Goal: Transaction & Acquisition: Book appointment/travel/reservation

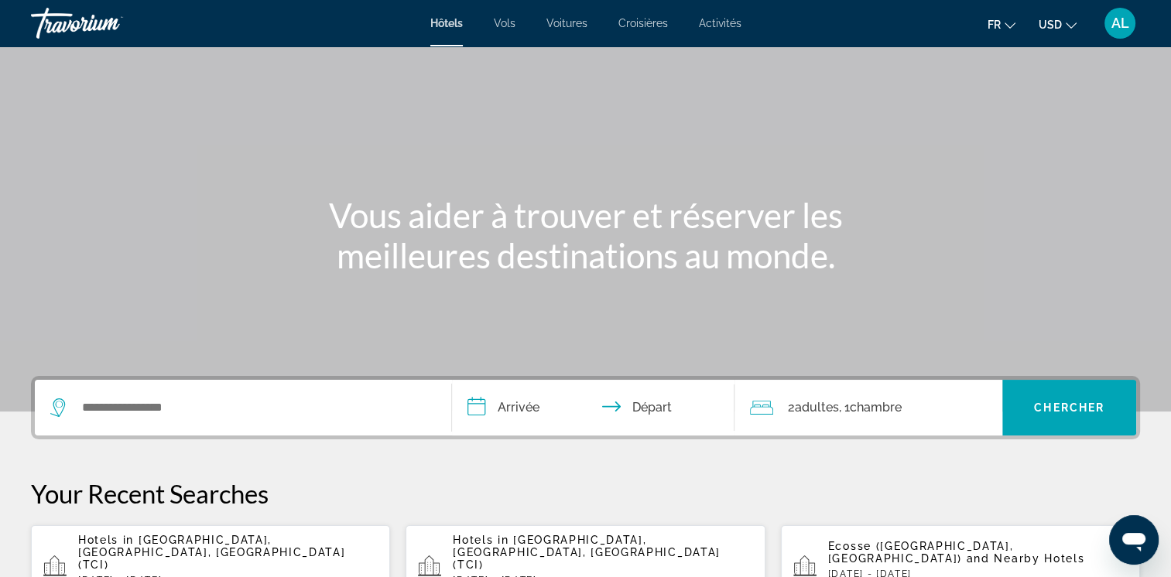
scroll to position [77, 0]
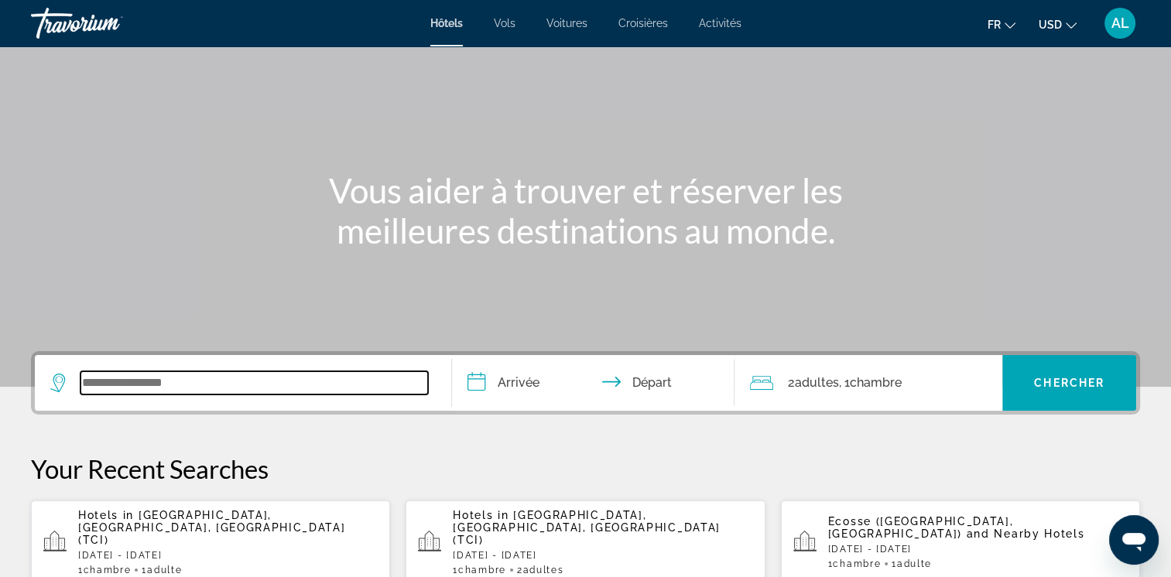
click at [105, 374] on input "Search widget" at bounding box center [253, 382] width 347 height 23
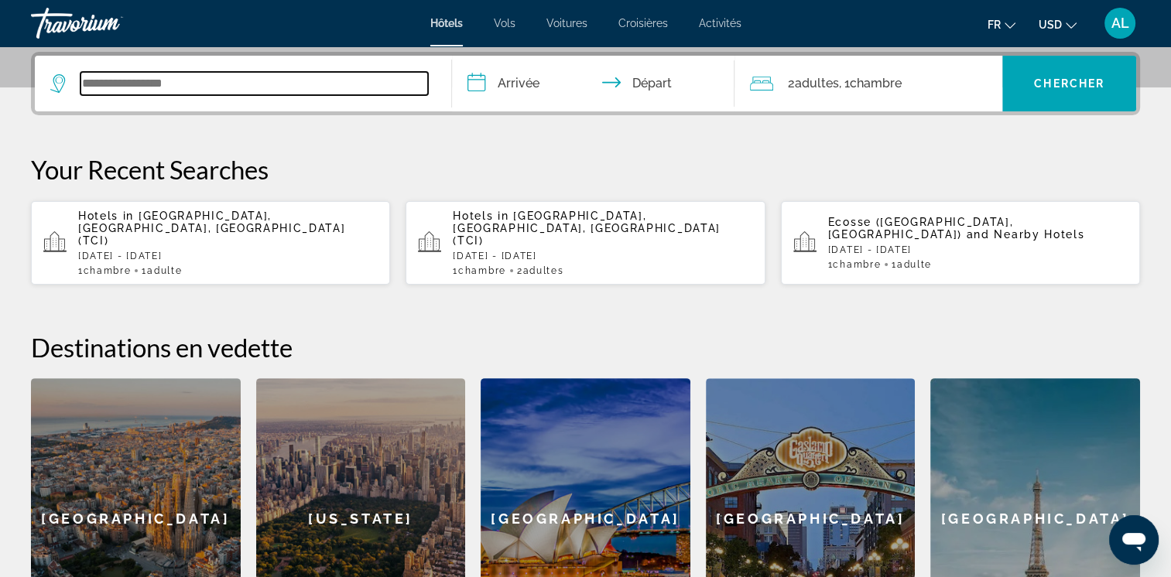
scroll to position [378, 0]
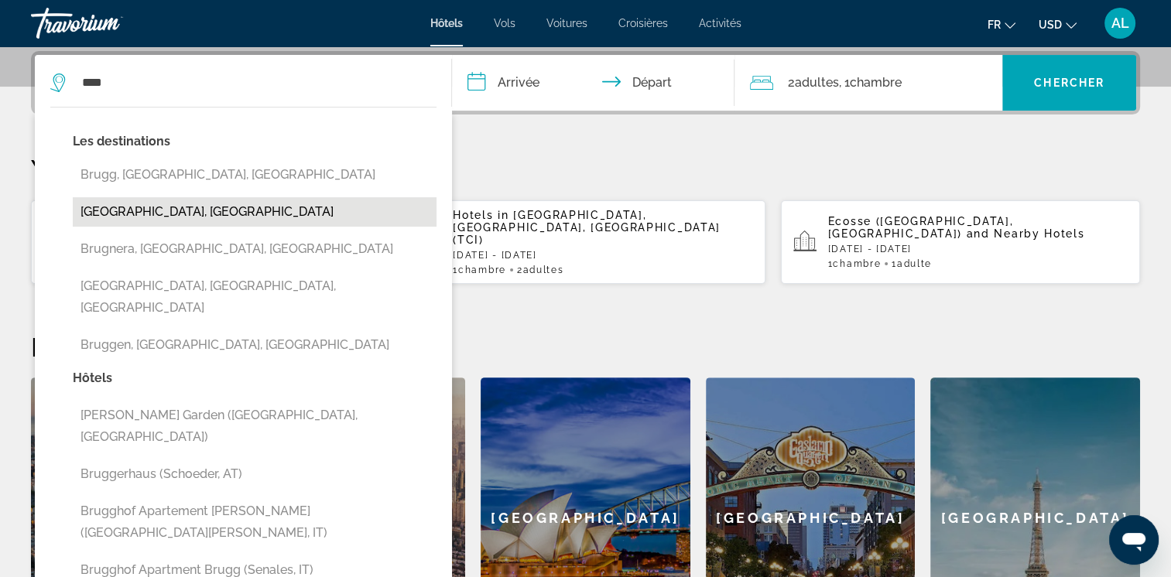
click at [104, 214] on button "[GEOGRAPHIC_DATA], [GEOGRAPHIC_DATA]" at bounding box center [255, 211] width 364 height 29
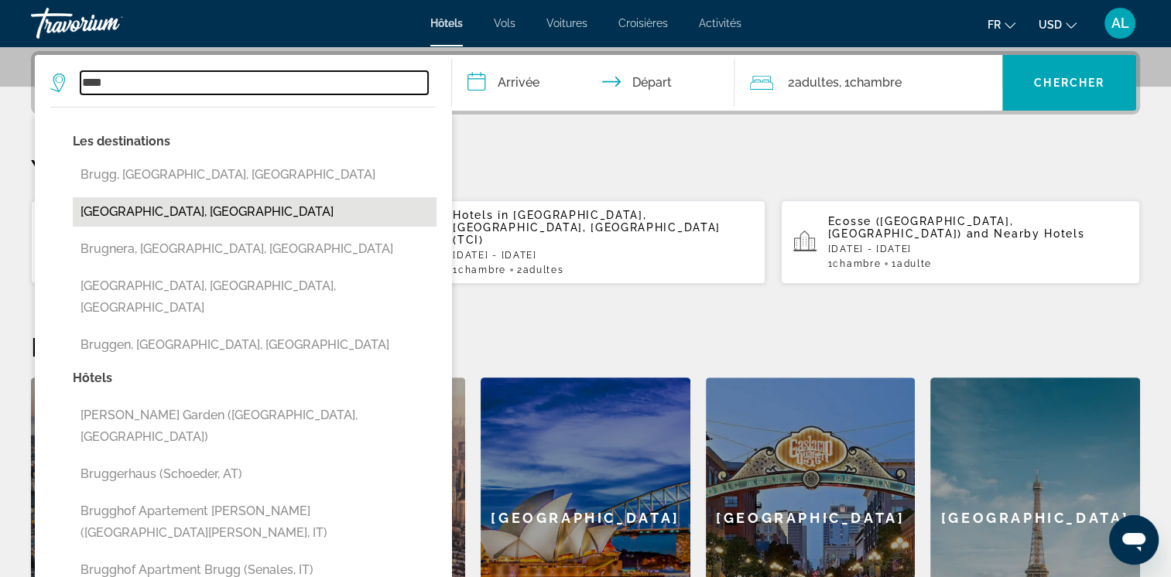
type input "**********"
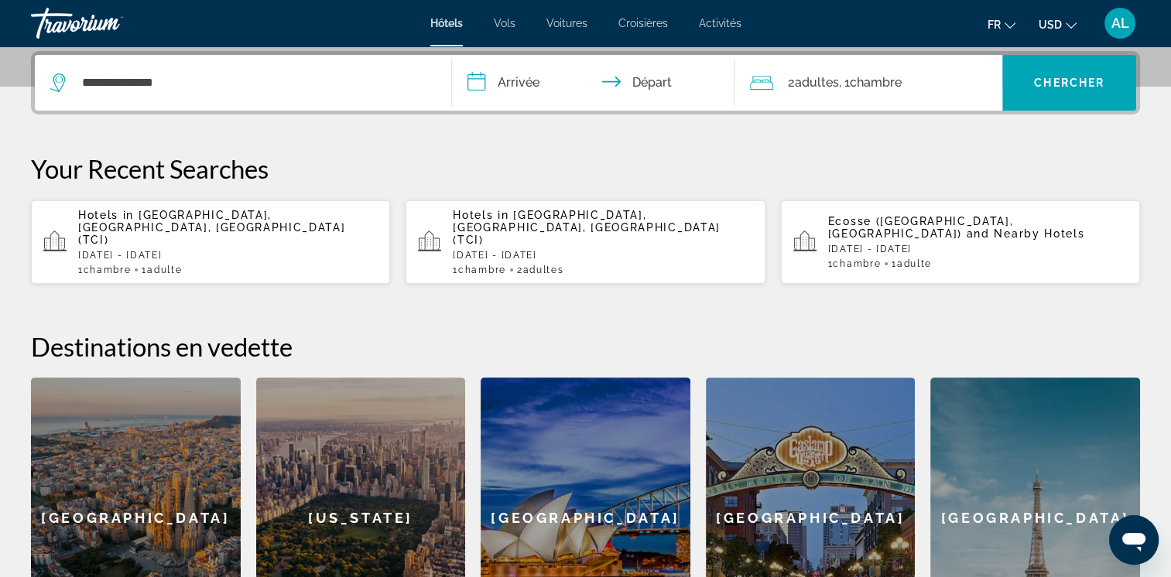
click at [501, 87] on input "**********" at bounding box center [596, 85] width 289 height 60
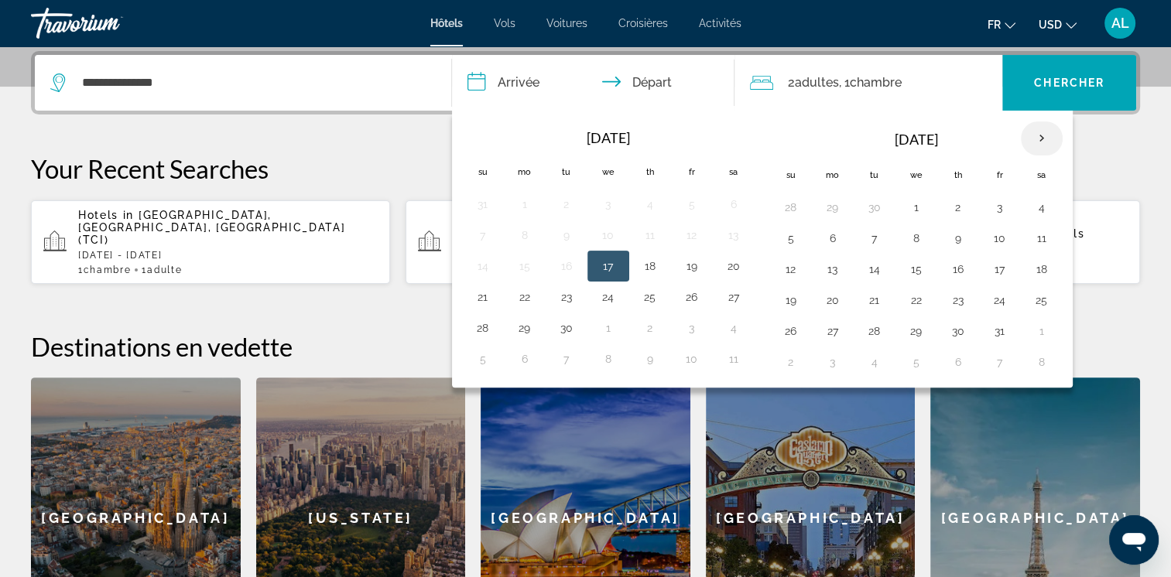
click at [1032, 137] on th "Next month" at bounding box center [1041, 138] width 42 height 34
click at [997, 237] on button "7" at bounding box center [999, 238] width 25 height 22
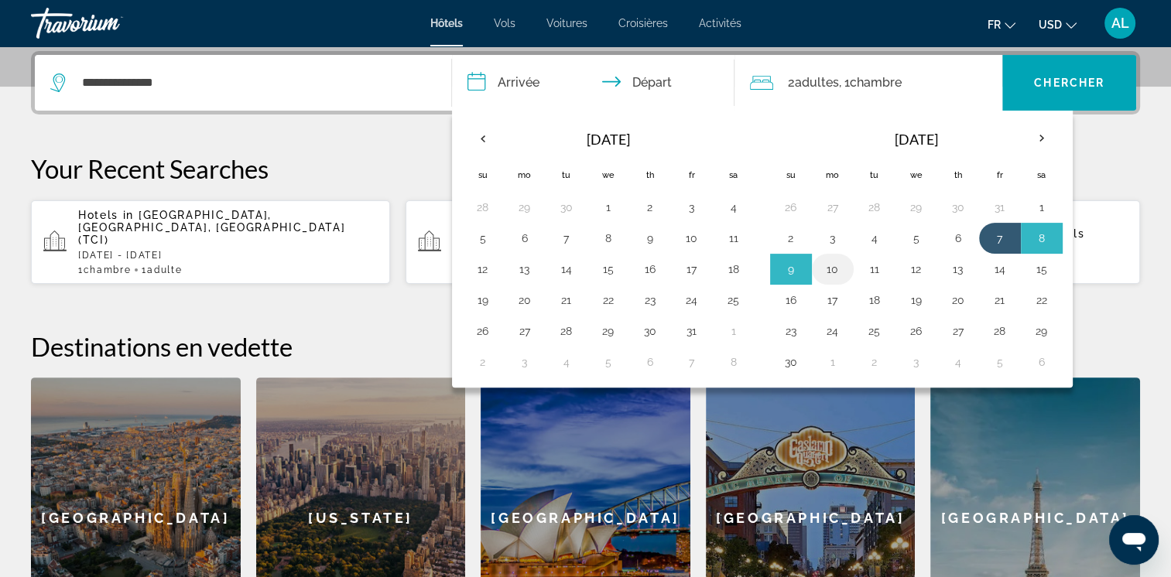
click at [829, 269] on button "10" at bounding box center [832, 269] width 25 height 22
type input "**********"
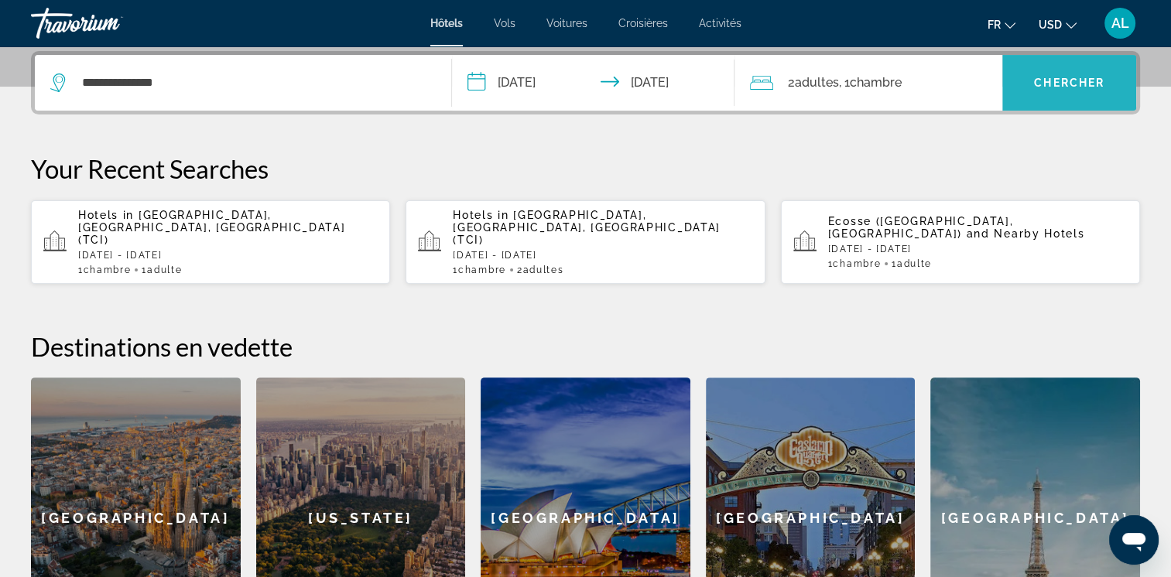
click at [1038, 86] on span "Chercher" at bounding box center [1069, 83] width 70 height 12
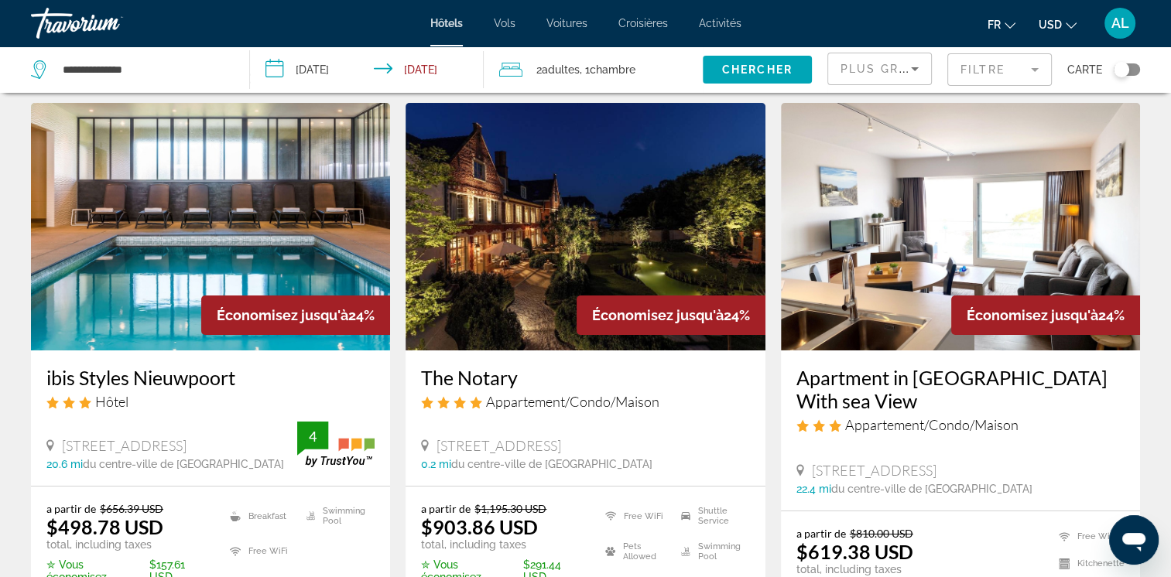
scroll to position [77, 0]
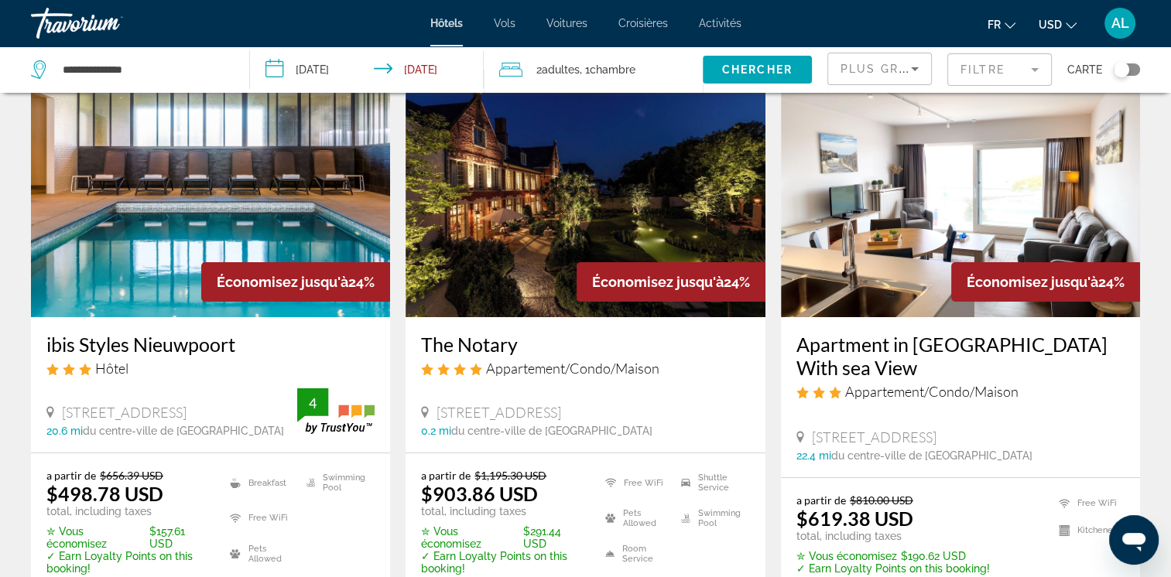
click at [1065, 18] on mat-icon "Change currency" at bounding box center [1070, 23] width 11 height 11
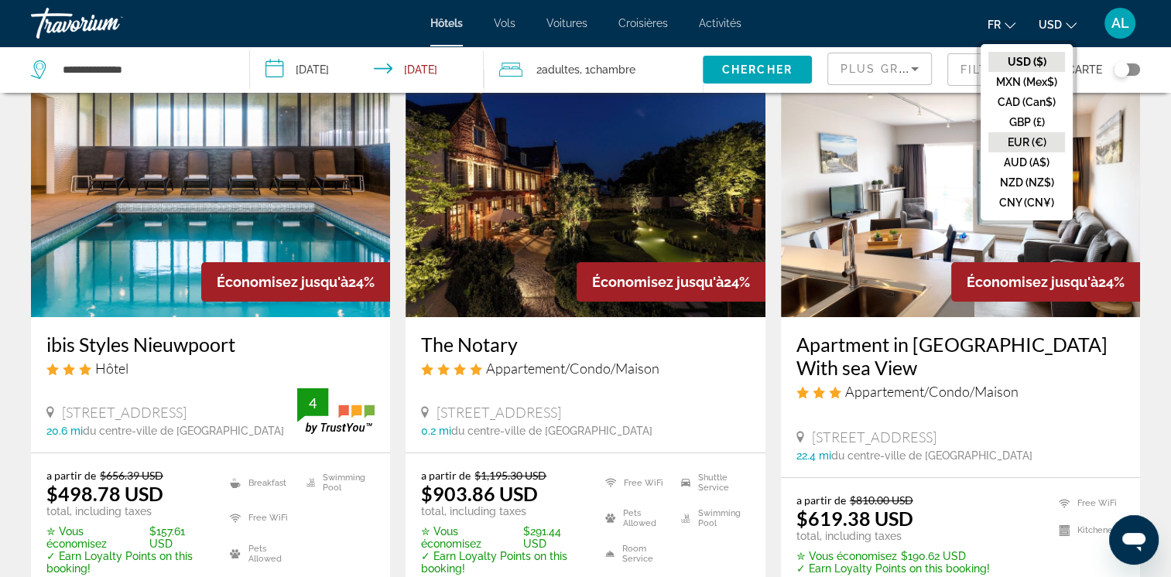
click at [1014, 134] on button "EUR (€)" at bounding box center [1026, 142] width 77 height 20
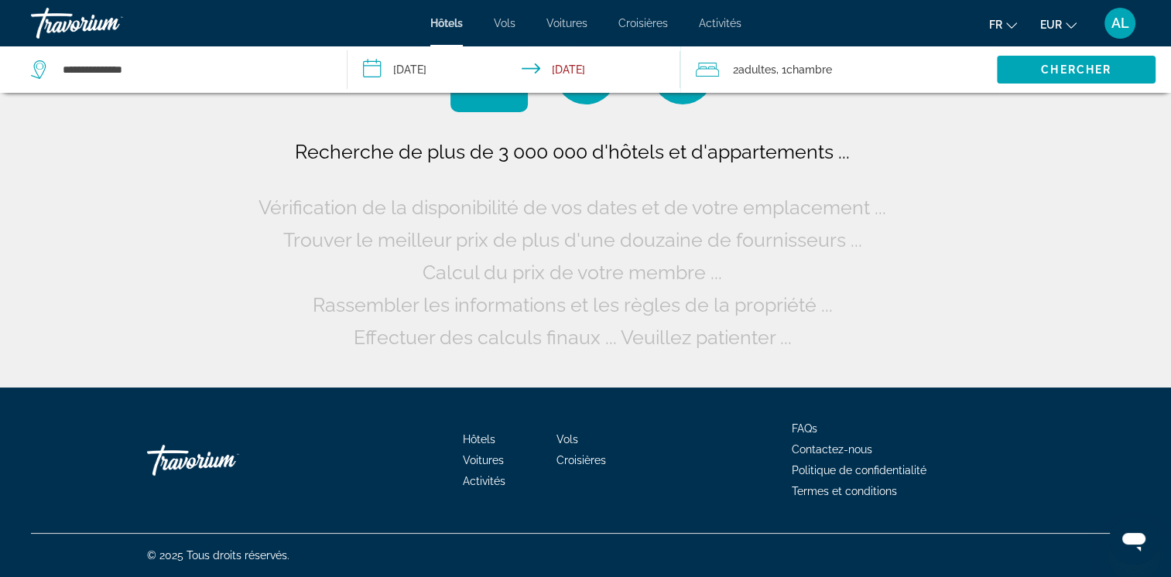
scroll to position [0, 0]
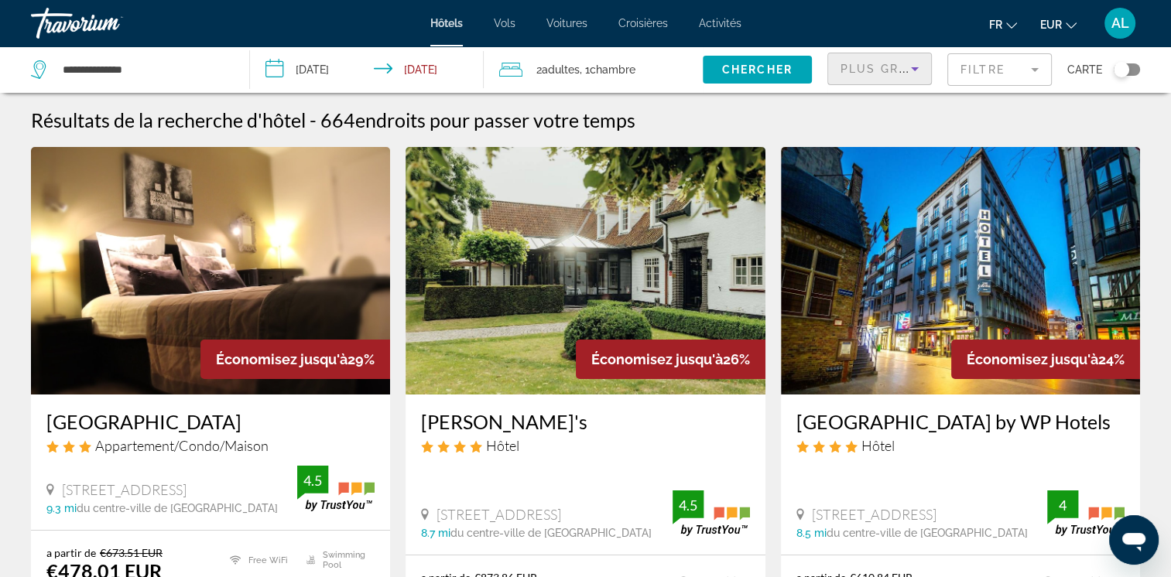
click at [915, 67] on icon "Sort by" at bounding box center [915, 69] width 8 height 4
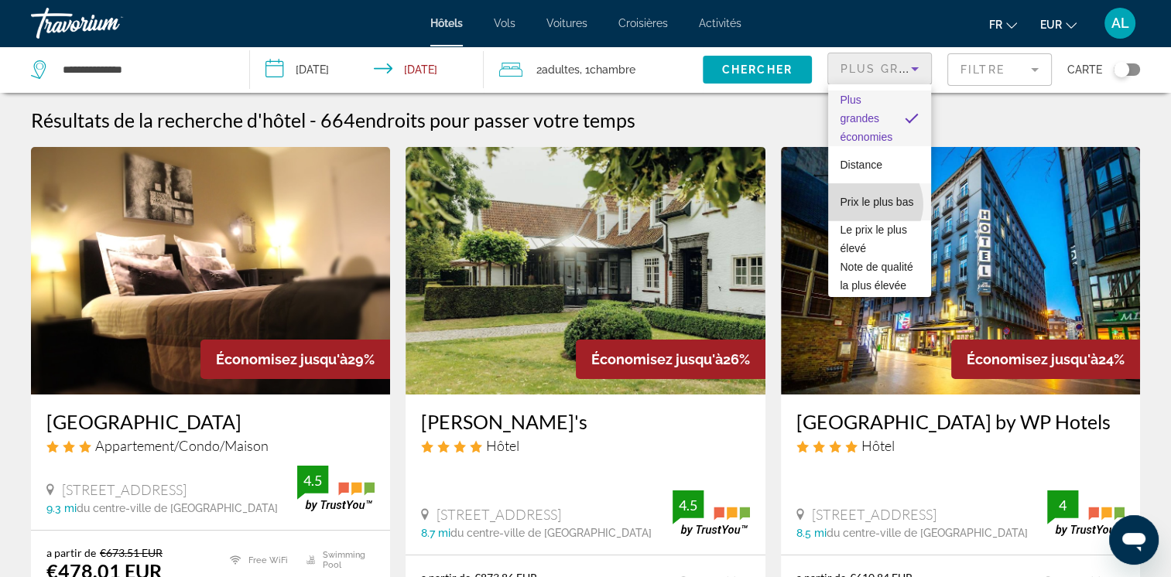
click at [868, 204] on span "Prix le plus bas" at bounding box center [877, 202] width 74 height 19
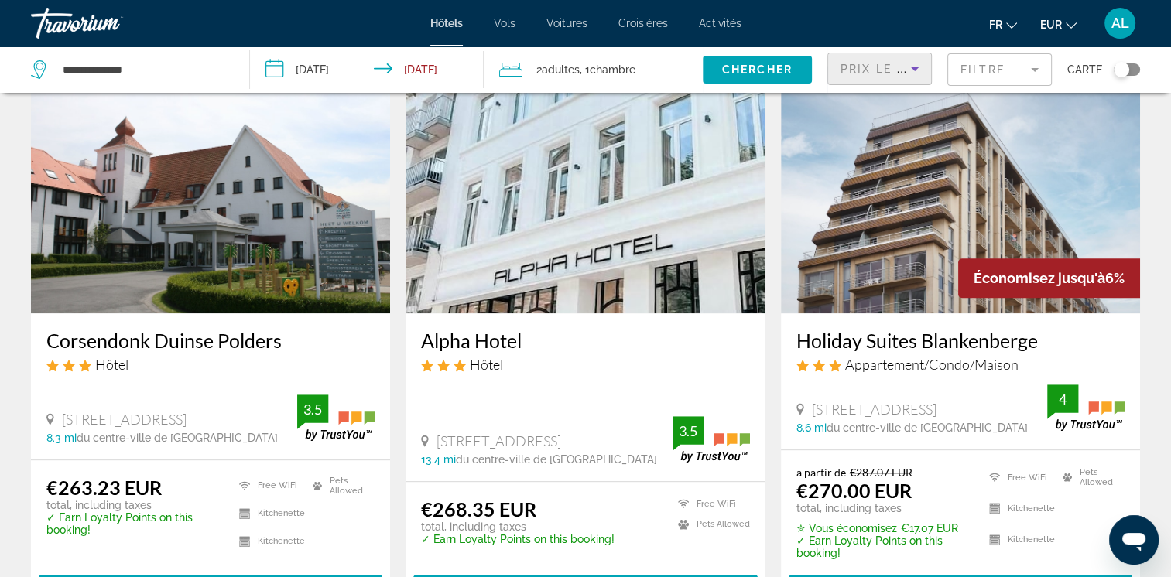
scroll to position [1238, 0]
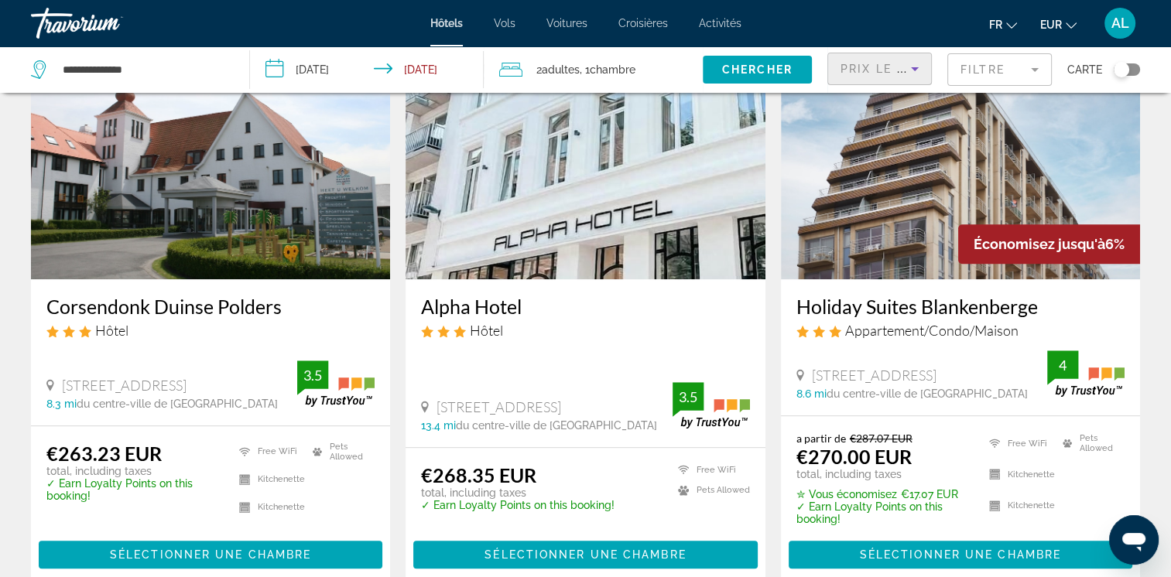
click at [913, 63] on icon "Sort by" at bounding box center [914, 69] width 19 height 19
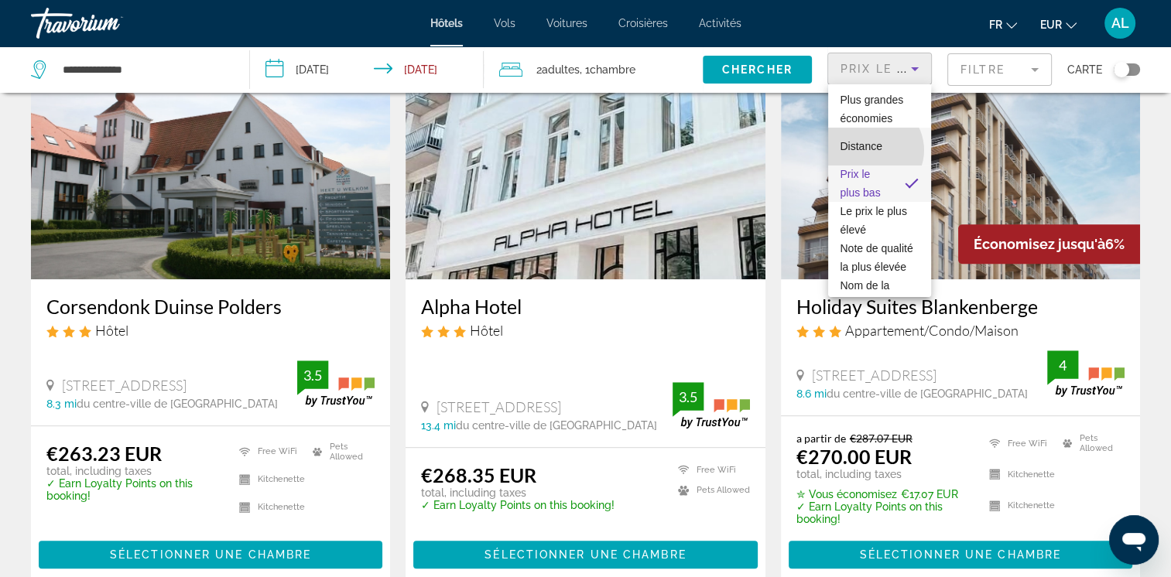
click at [872, 150] on span "Distance" at bounding box center [861, 146] width 42 height 12
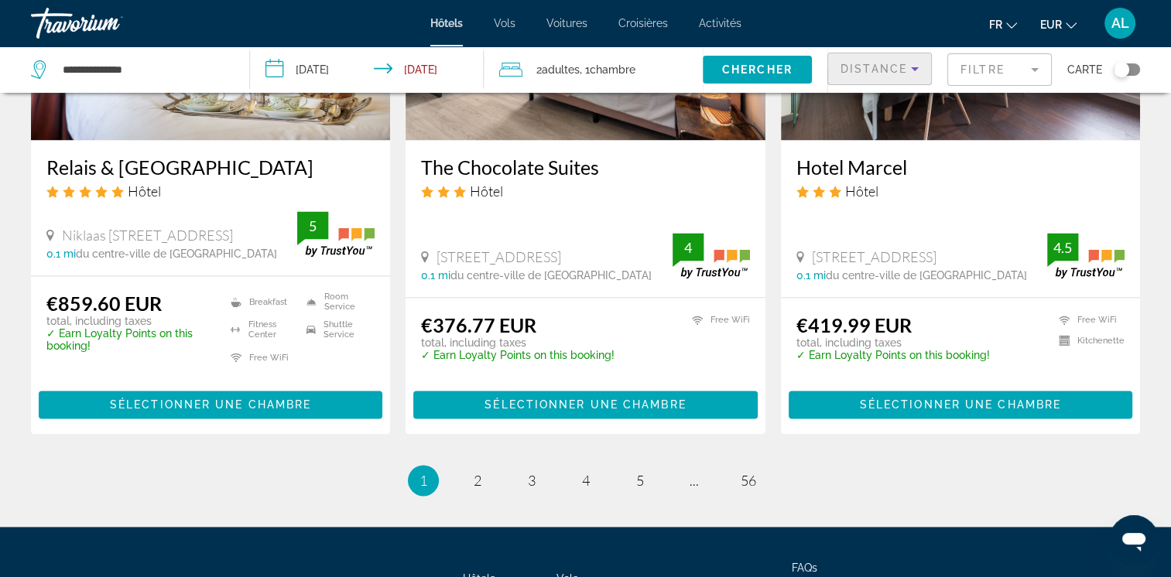
scroll to position [2089, 0]
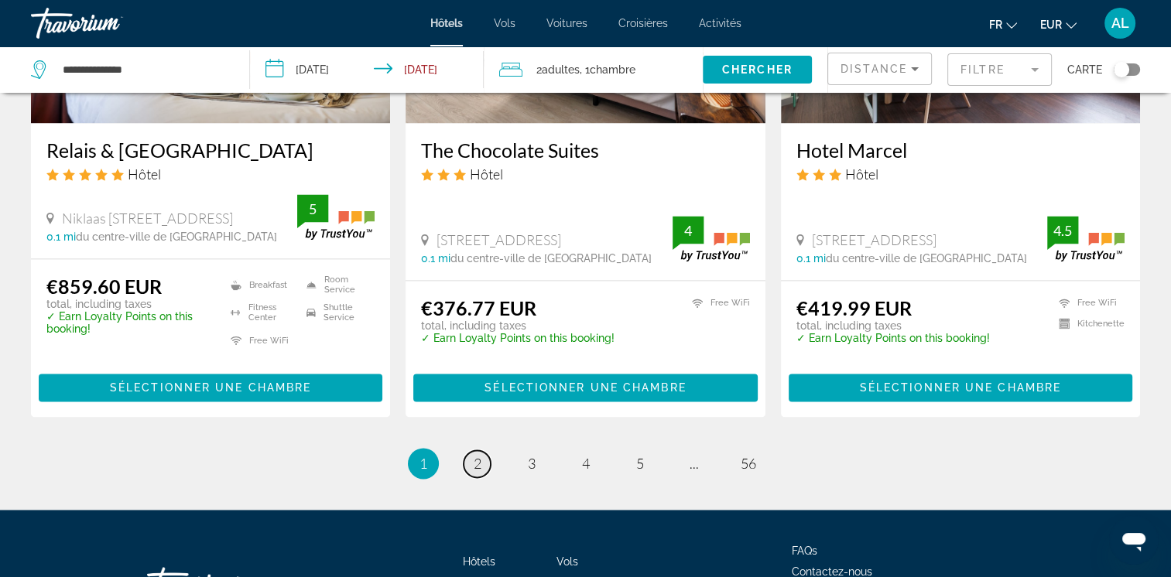
click at [478, 455] on span "2" at bounding box center [477, 463] width 8 height 17
